Goal: Navigation & Orientation: Understand site structure

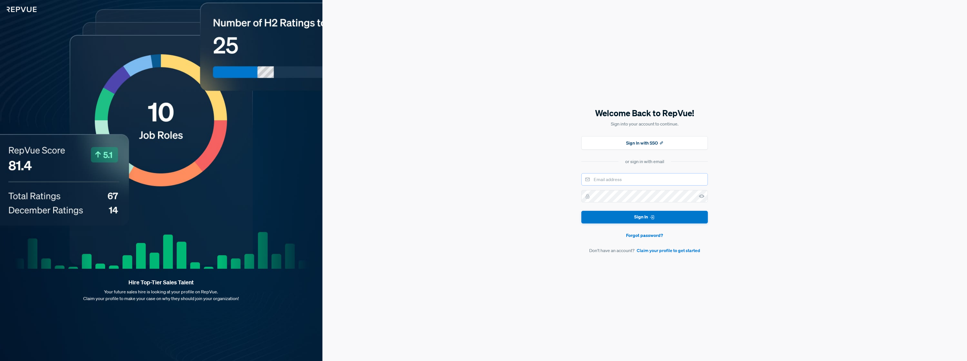
click at [622, 173] on input "email" at bounding box center [644, 179] width 126 height 12
type input "[PERSON_NAME][EMAIL_ADDRESS][DOMAIN_NAME]"
click at [581, 211] on button "Sign In" at bounding box center [644, 217] width 126 height 13
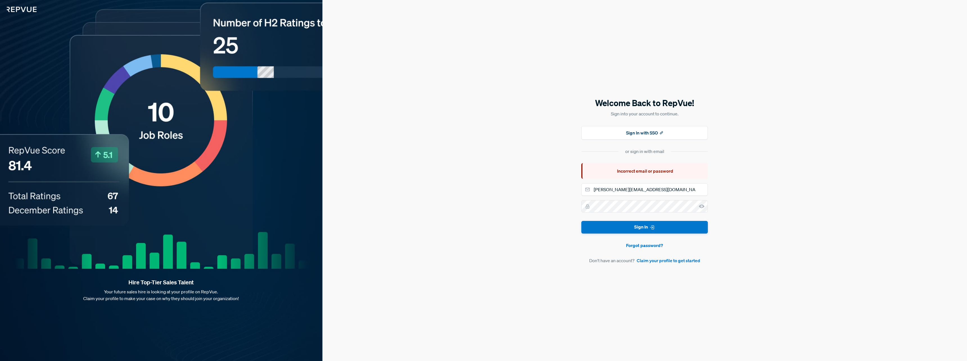
click at [701, 207] on icon at bounding box center [702, 207] width 6 height 6
click at [572, 212] on div "Welcome Back to RepVue! Sign into your account to continue. Sign In with SSO or…" at bounding box center [644, 180] width 644 height 361
click at [579, 201] on div "Welcome Back to RepVue! Sign into your account to continue. Sign In with SSO or…" at bounding box center [644, 180] width 644 height 361
click at [581, 221] on button "Sign In" at bounding box center [644, 227] width 126 height 13
click at [580, 209] on div "Welcome Back to RepVue! Sign into your account to continue. Sign In with SSO or…" at bounding box center [644, 180] width 644 height 361
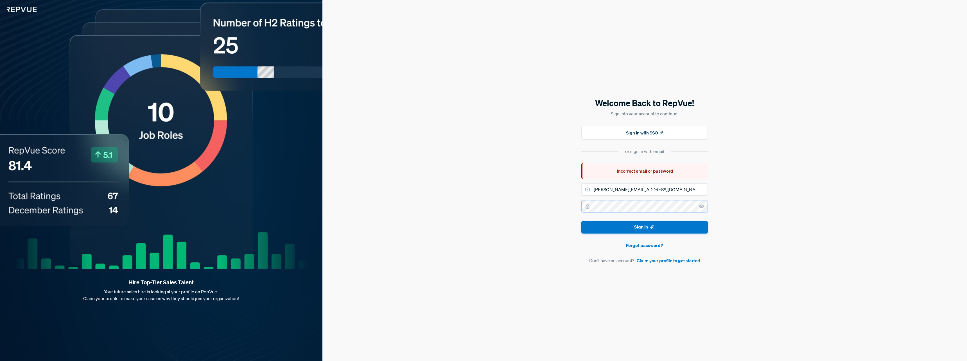
click at [581, 221] on button "Sign In" at bounding box center [644, 227] width 126 height 13
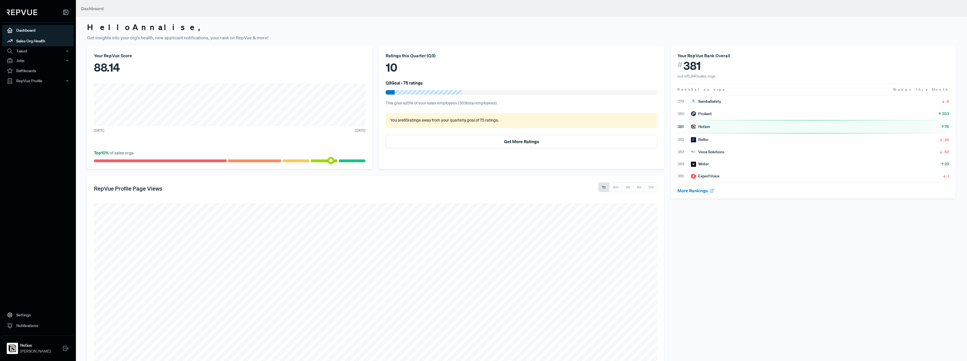
click at [26, 42] on link "Sales Org Health" at bounding box center [37, 41] width 71 height 11
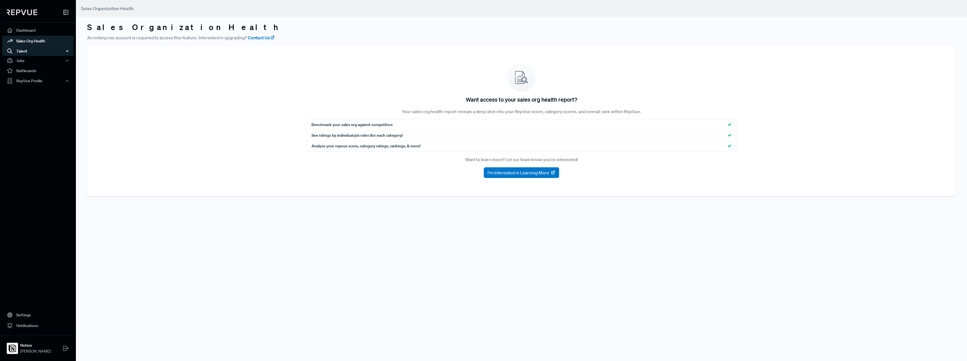
click at [41, 49] on div "Talent" at bounding box center [37, 51] width 71 height 10
click at [30, 60] on link "Talent Data" at bounding box center [45, 61] width 71 height 9
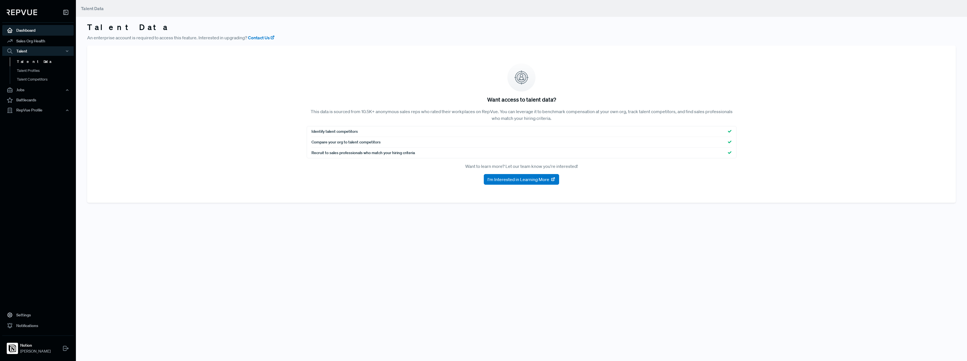
click at [28, 30] on link "Dashboard" at bounding box center [37, 30] width 71 height 11
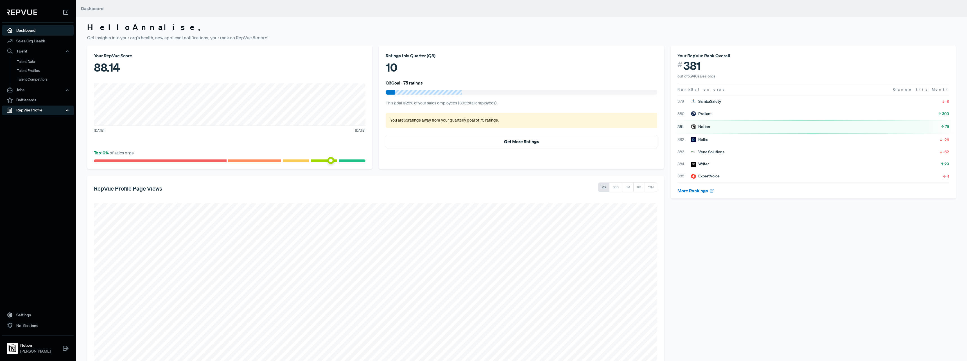
click at [28, 111] on div "RepVue Profile" at bounding box center [37, 111] width 71 height 10
click at [22, 129] on link "Reviews" at bounding box center [45, 129] width 71 height 9
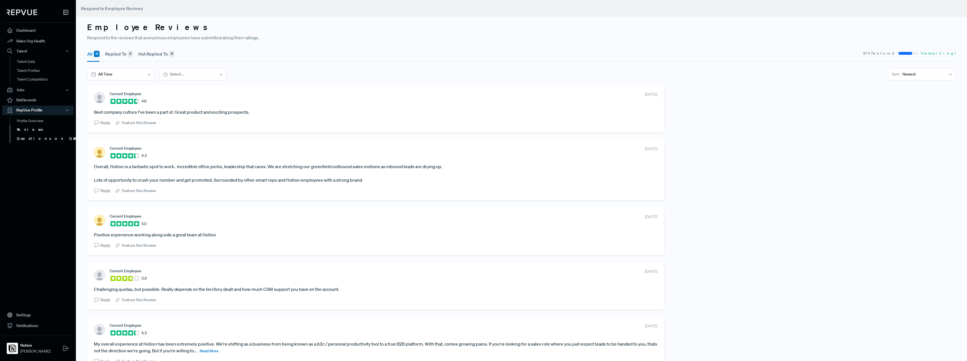
click at [30, 136] on link "Questions on Q&A" at bounding box center [45, 138] width 71 height 9
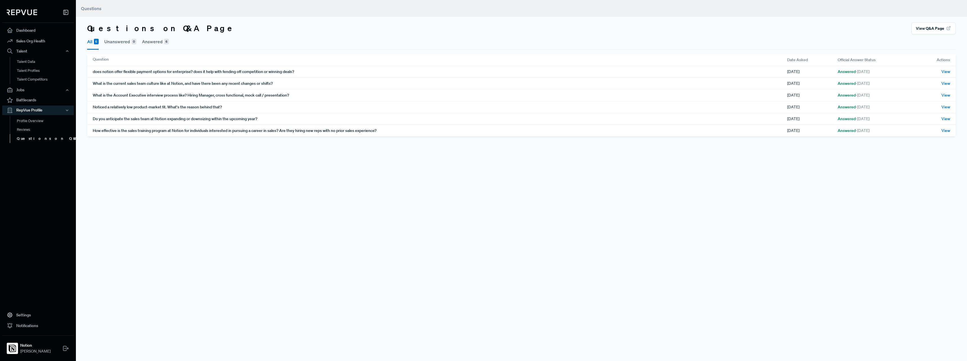
click at [117, 39] on button "Unanswered 0" at bounding box center [120, 41] width 32 height 15
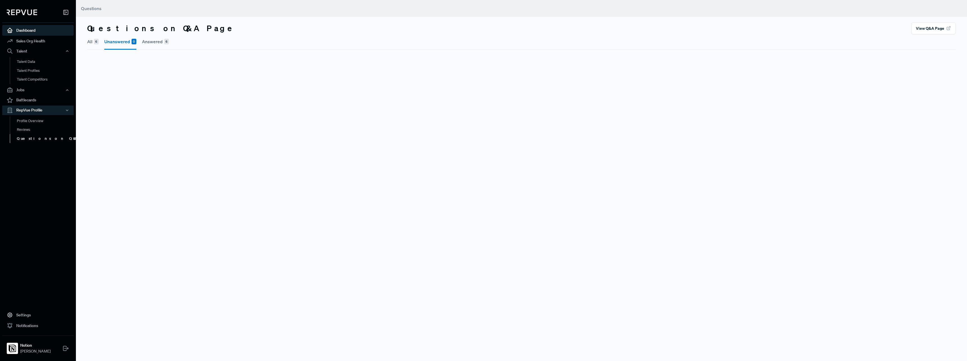
click at [43, 31] on link "Dashboard" at bounding box center [37, 30] width 71 height 11
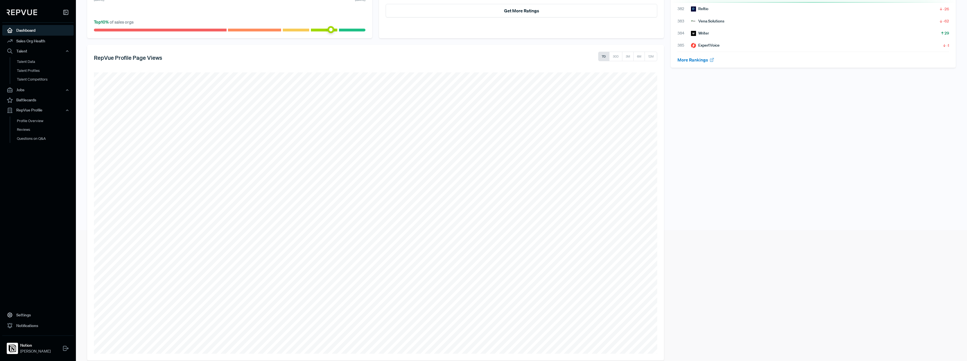
scroll to position [139, 0]
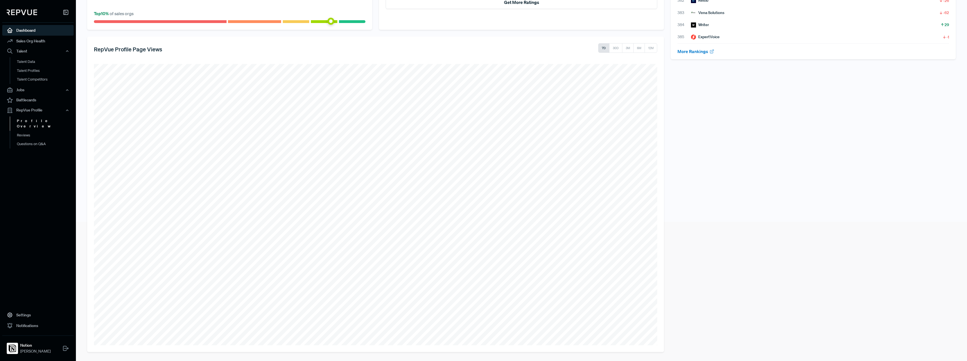
click at [26, 119] on link "Profile Overview" at bounding box center [45, 123] width 71 height 14
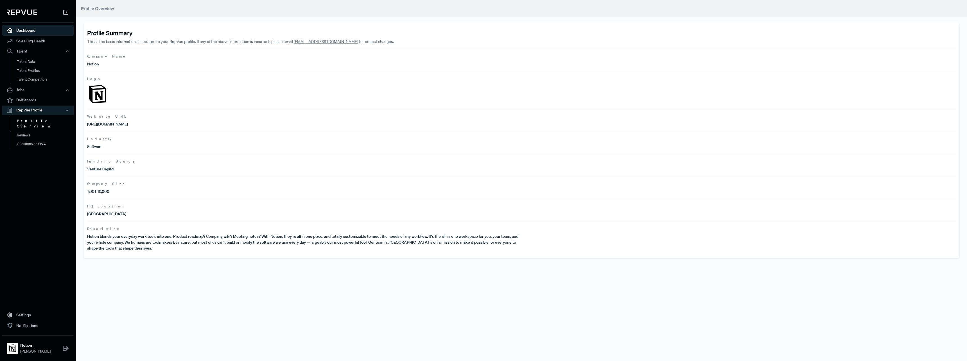
click at [27, 30] on link "Dashboard" at bounding box center [37, 30] width 71 height 11
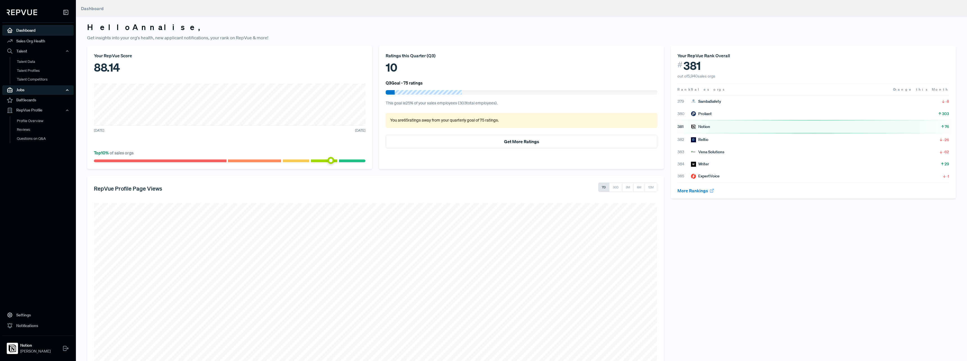
click at [29, 93] on div "Jobs" at bounding box center [37, 90] width 71 height 10
click at [27, 121] on link "Battlecards" at bounding box center [37, 121] width 71 height 11
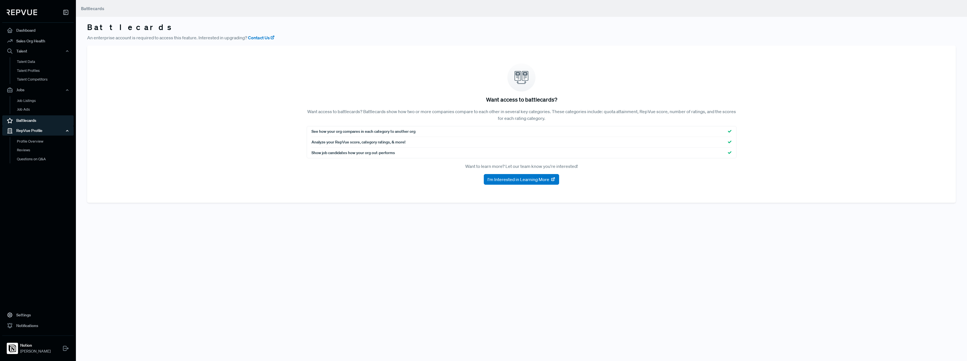
click at [27, 134] on div "RepVue Profile" at bounding box center [37, 131] width 71 height 10
click at [28, 130] on div "RepVue Profile" at bounding box center [37, 131] width 71 height 10
click at [39, 142] on link "Profile Overview" at bounding box center [45, 144] width 71 height 14
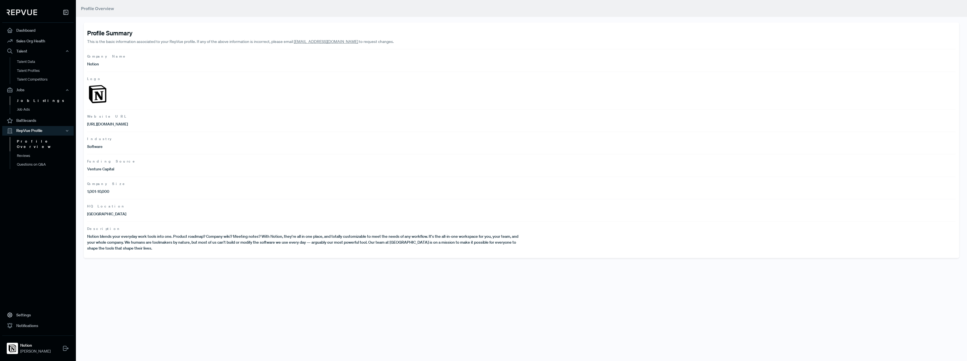
click at [28, 101] on link "Job Listings" at bounding box center [45, 100] width 71 height 9
